Goal: Task Accomplishment & Management: Manage account settings

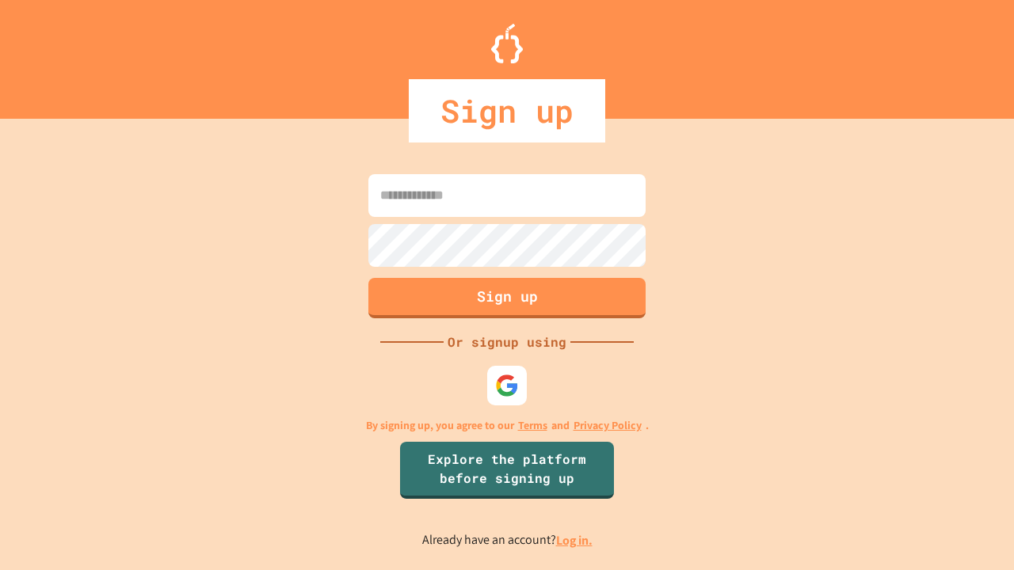
click at [575, 540] on link "Log in." at bounding box center [574, 540] width 36 height 17
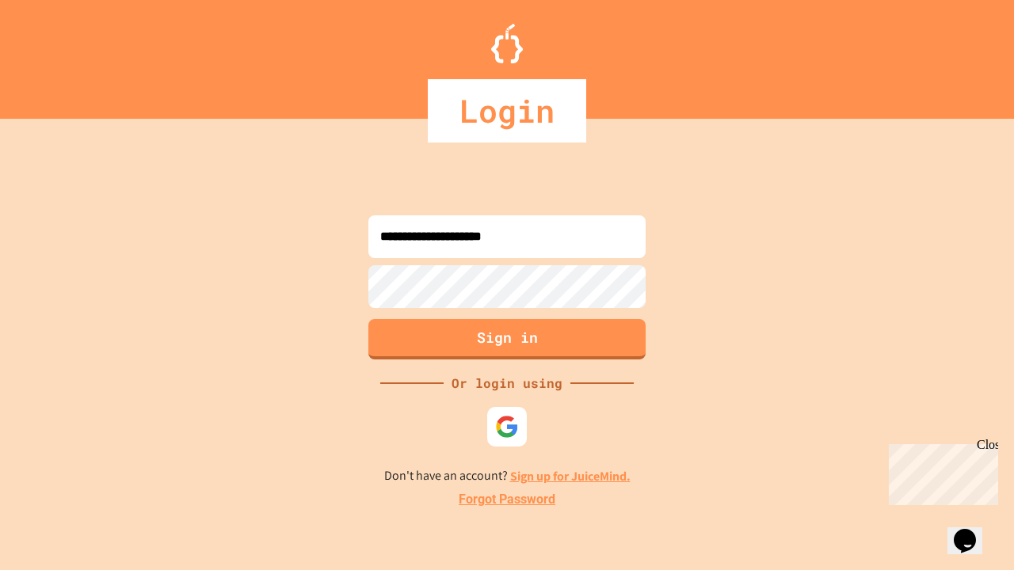
type input "**********"
